Goal: Find specific page/section: Find specific page/section

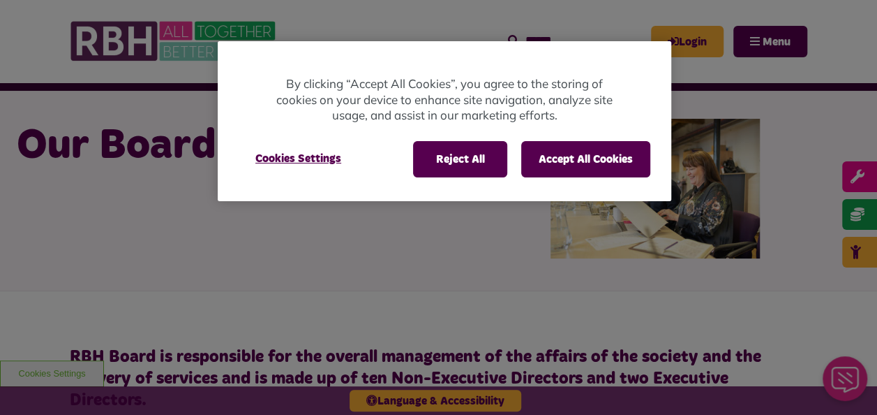
scroll to position [56, 0]
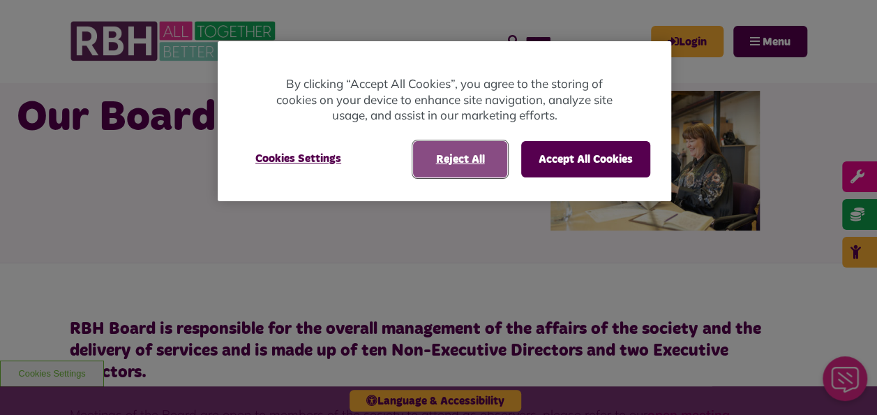
click at [450, 158] on button "Reject All" at bounding box center [460, 159] width 94 height 36
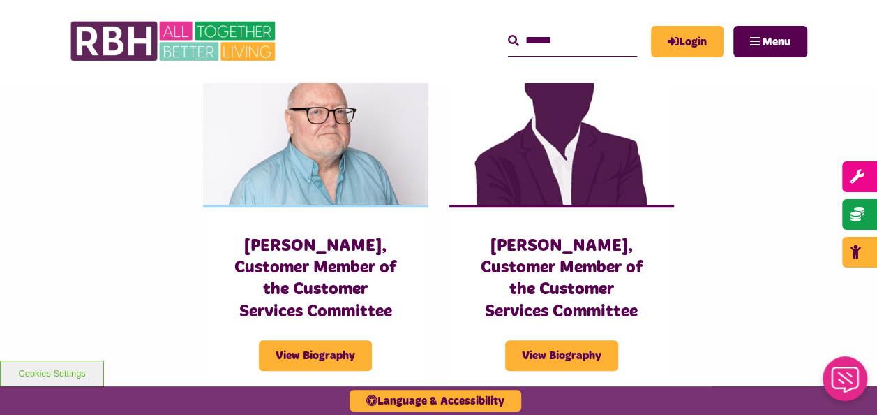
scroll to position [3015, 0]
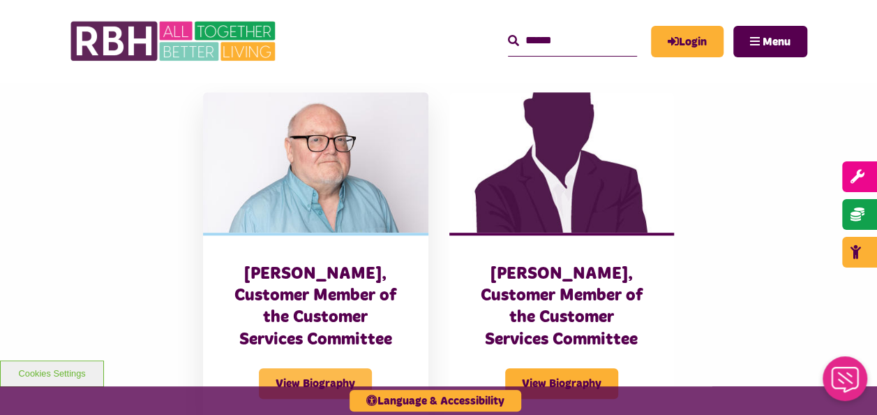
click at [292, 368] on span "View Biography" at bounding box center [315, 383] width 113 height 31
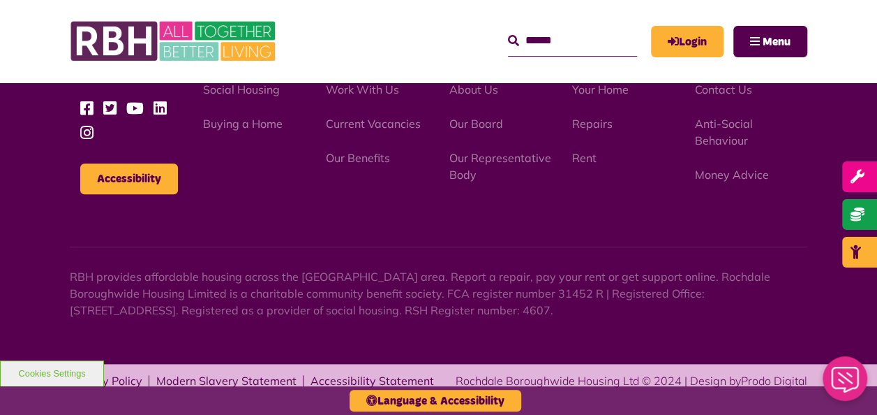
scroll to position [650, 0]
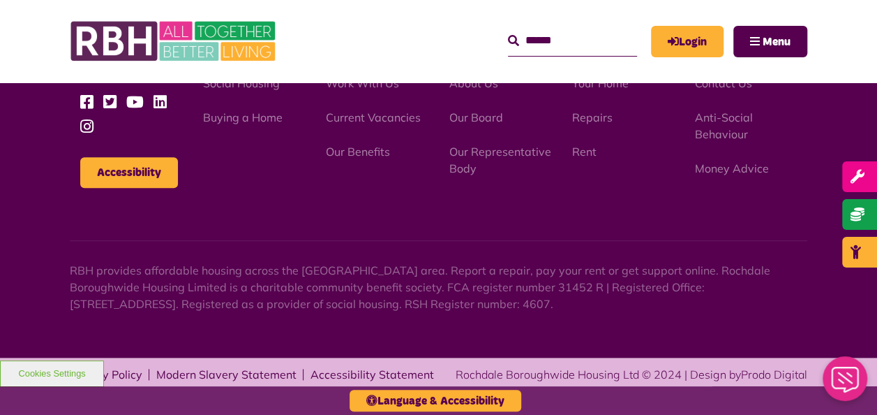
click at [801, 100] on div "Help & Support Contact Us Anti-Social Behaviour Money Advice" at bounding box center [746, 111] width 123 height 130
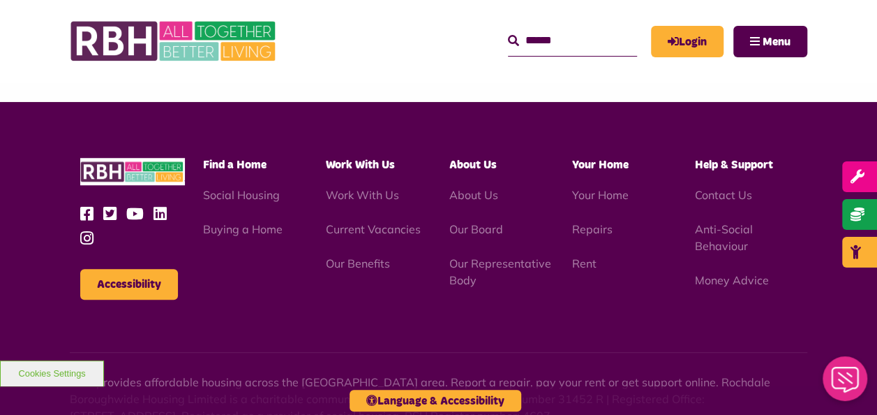
scroll to position [511, 0]
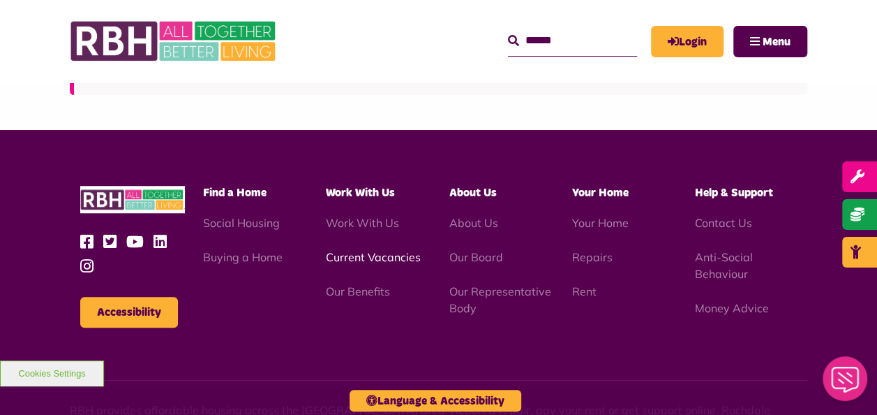
click at [382, 258] on link "Current Vacancies" at bounding box center [373, 257] width 95 height 14
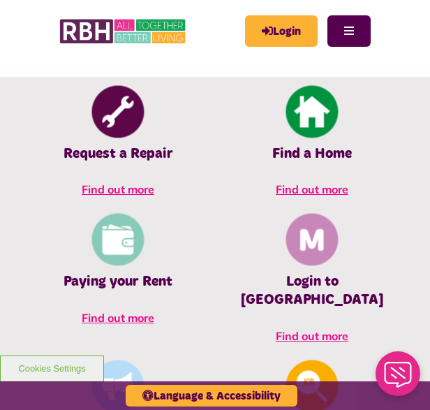
scroll to position [698, 0]
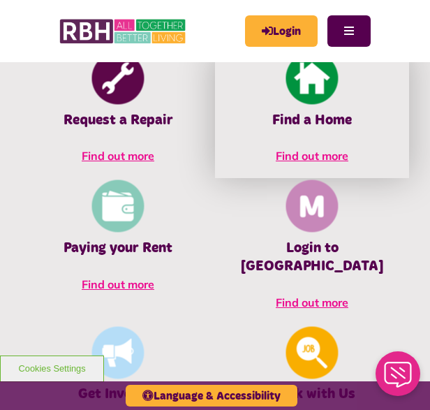
click at [308, 118] on h4 "Find a Home" at bounding box center [312, 120] width 180 height 18
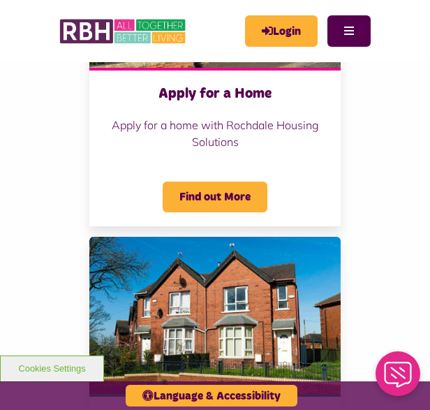
scroll to position [614, 0]
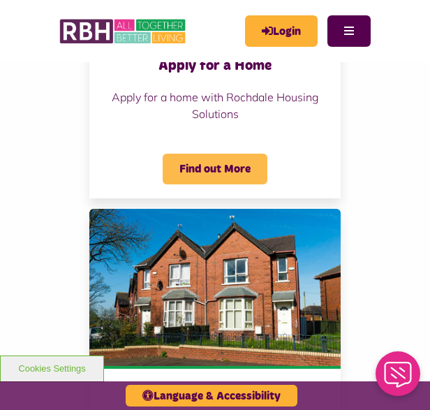
click at [202, 154] on span "Find out More" at bounding box center [215, 169] width 105 height 31
